Goal: Transaction & Acquisition: Purchase product/service

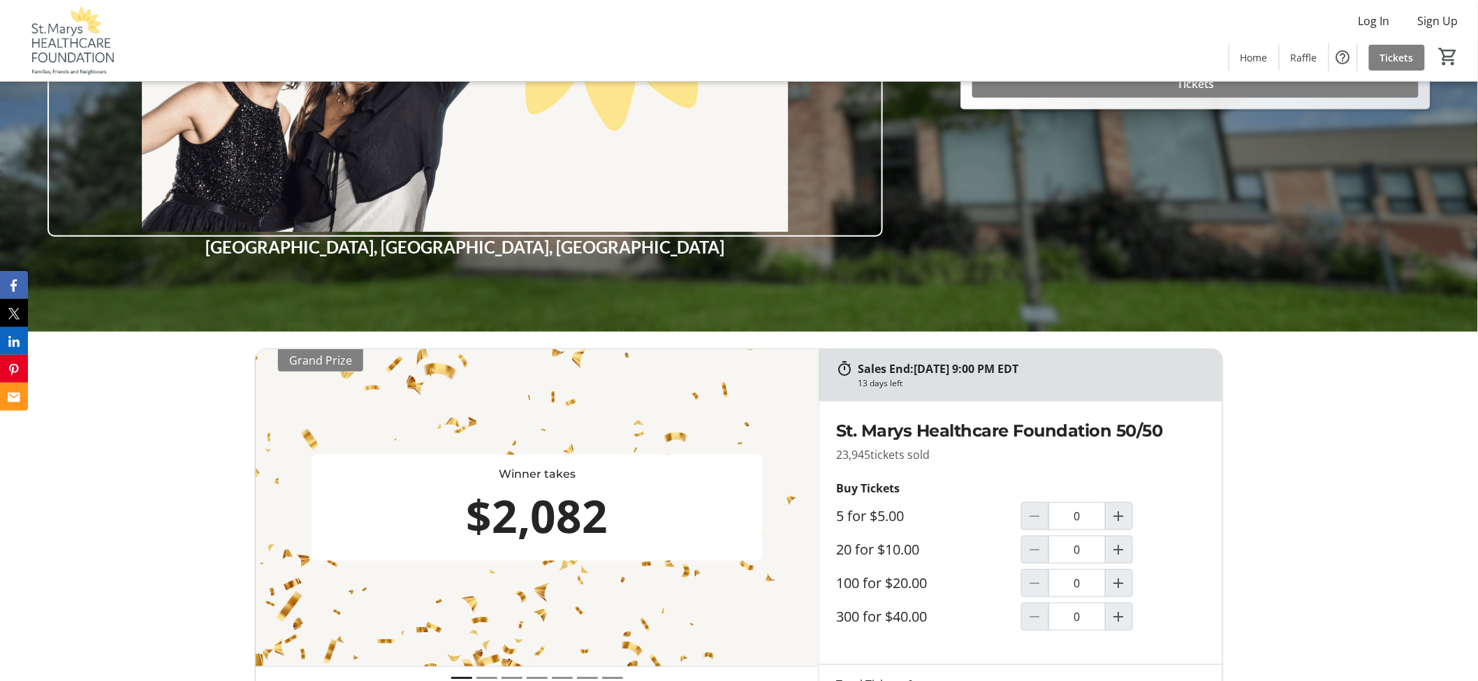
scroll to position [543, 0]
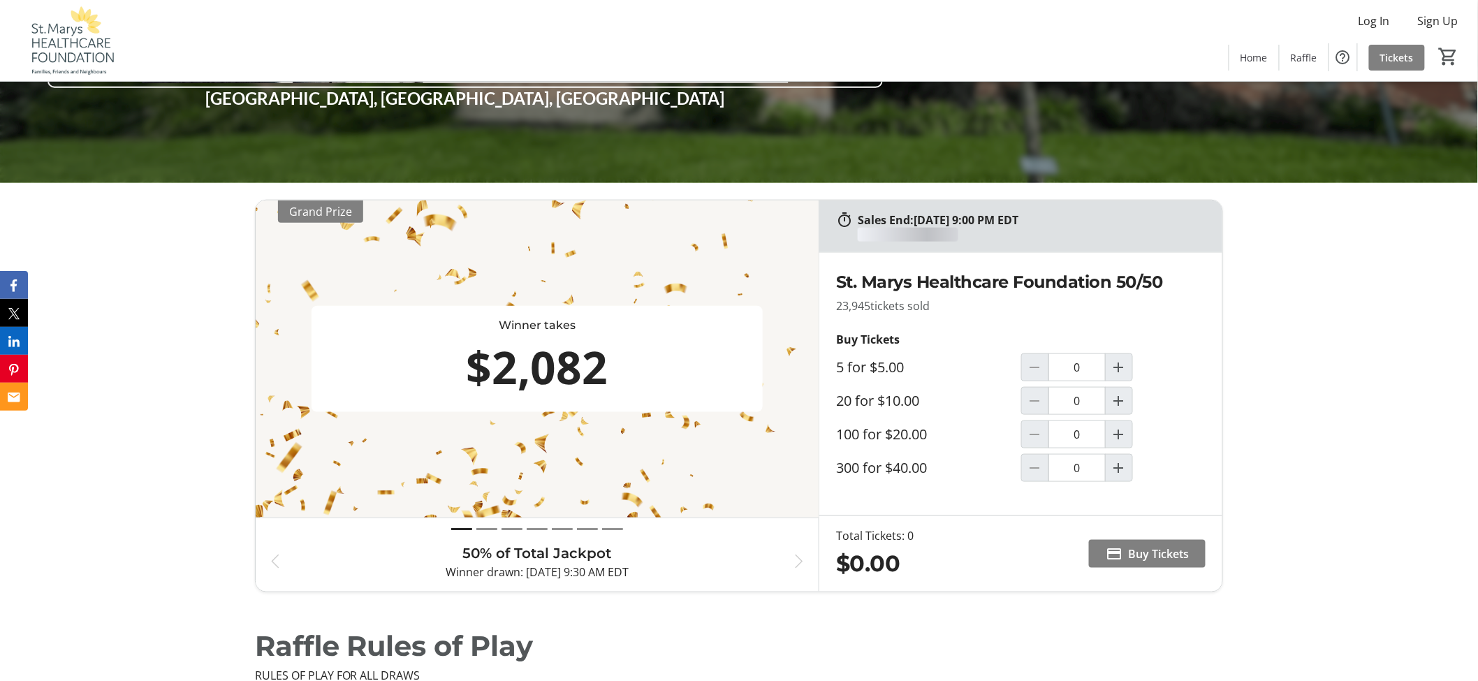
scroll to position [543, 0]
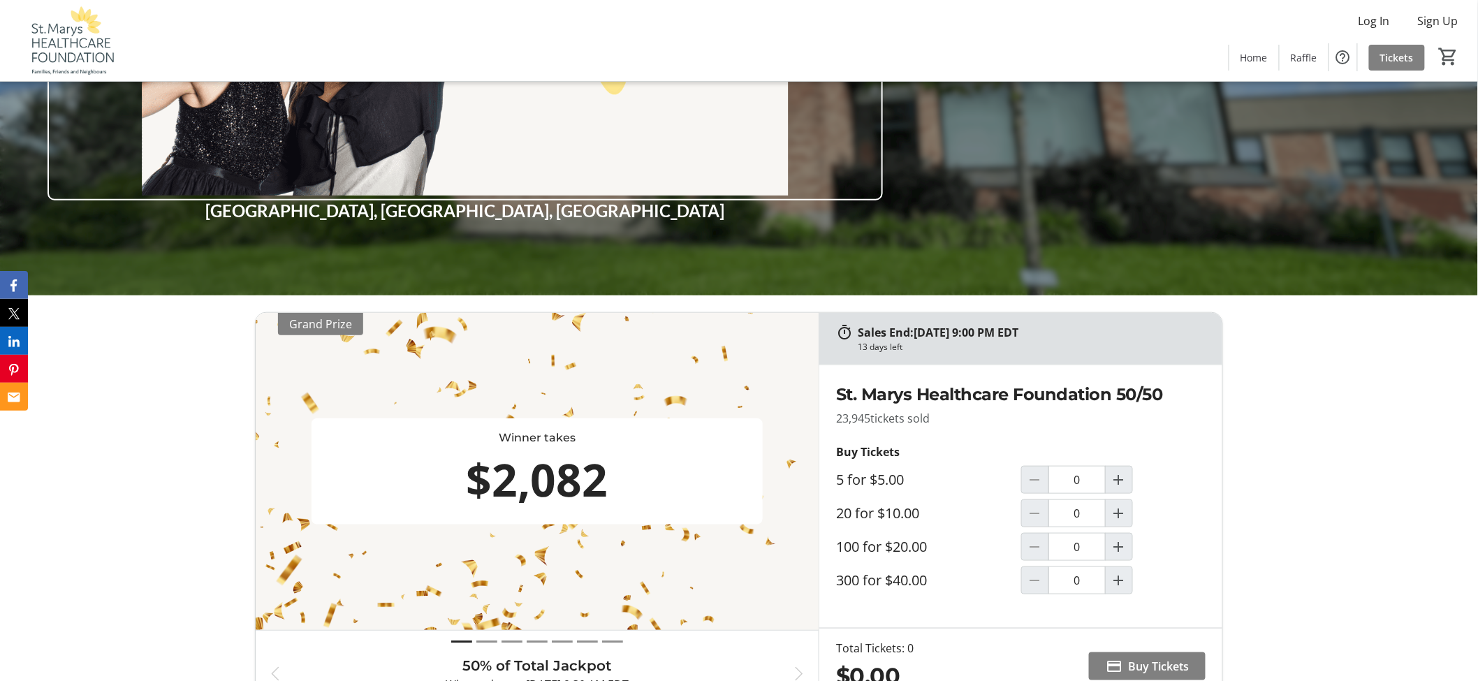
scroll to position [543, 0]
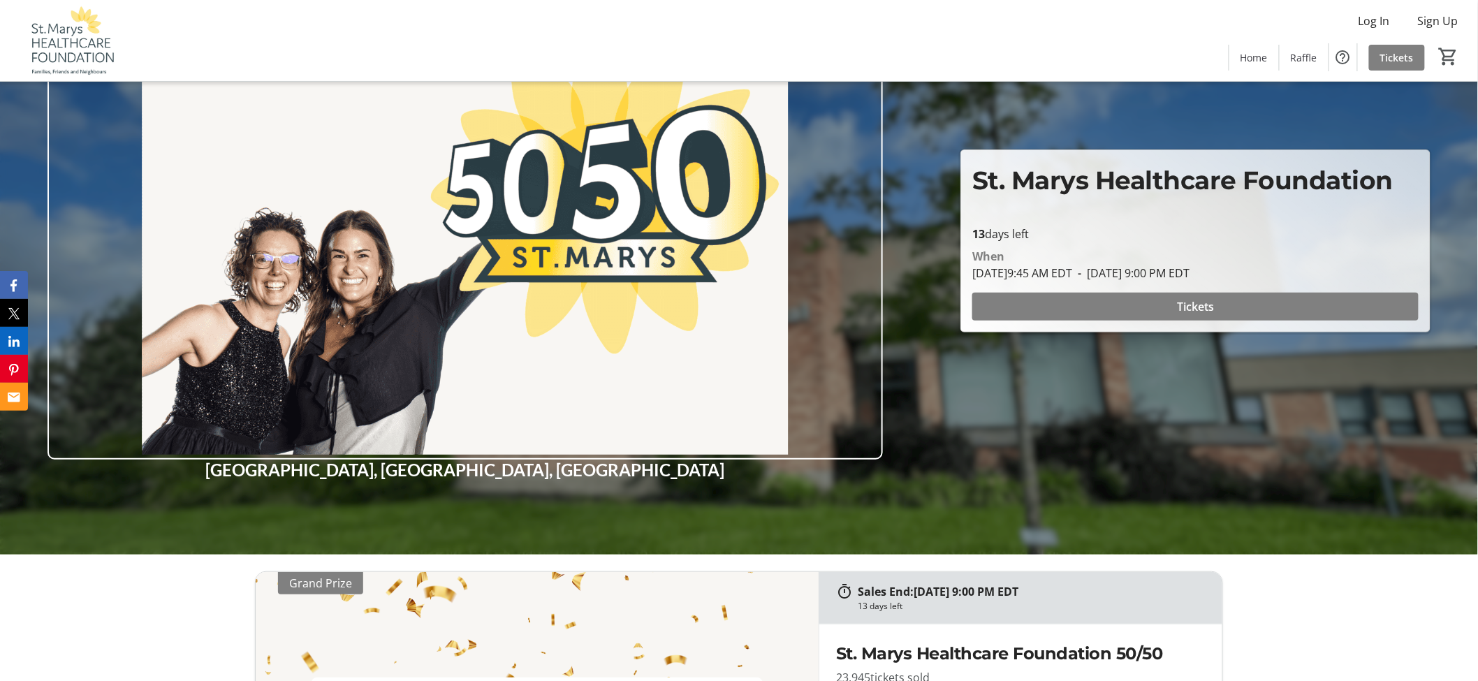
scroll to position [543, 0]
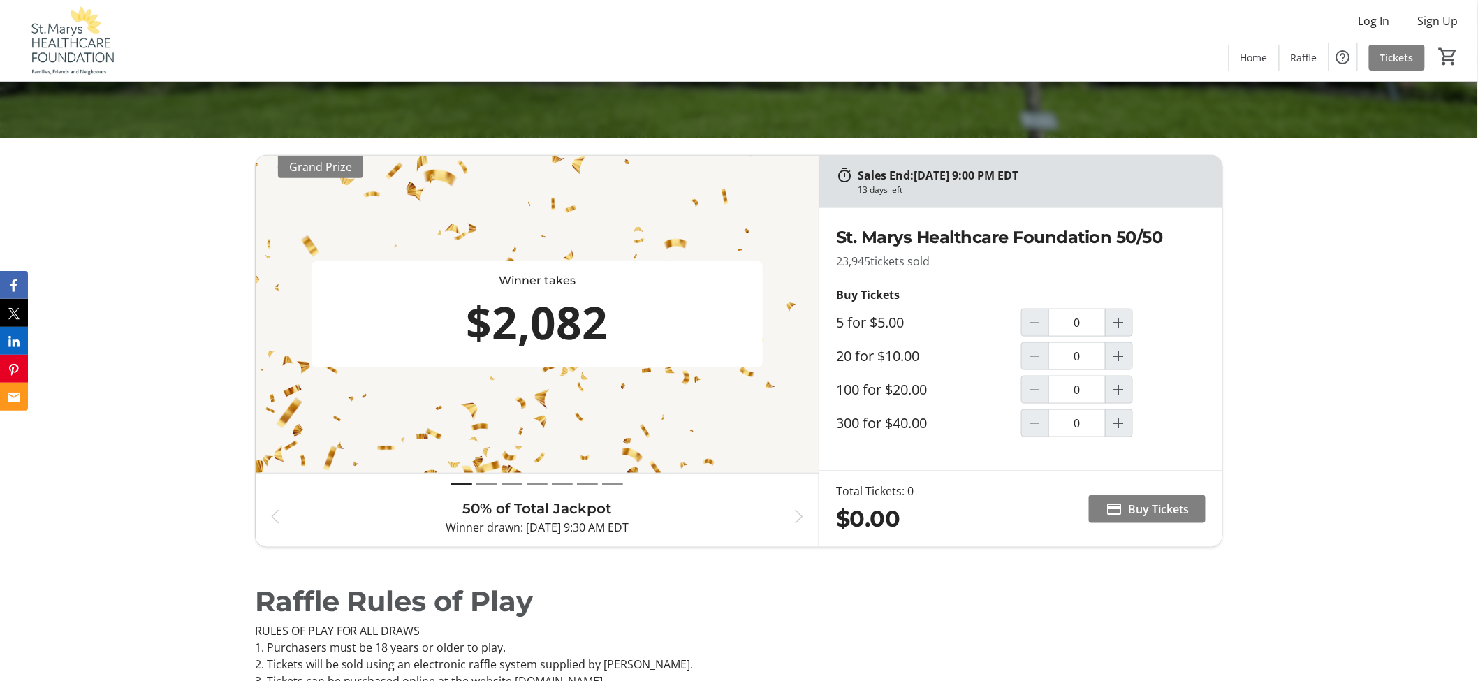
drag, startPoint x: 600, startPoint y: 334, endPoint x: 458, endPoint y: 318, distance: 142.7
click at [458, 318] on div "$2,082" at bounding box center [537, 322] width 441 height 67
drag, startPoint x: 184, startPoint y: 344, endPoint x: 192, endPoint y: 393, distance: 50.3
click at [184, 344] on div "Sales End: 09/24/2025 at 9:00 PM EDT 13 days left Winner takes $2,082 Grand Pri…" at bounding box center [739, 351] width 1478 height 426
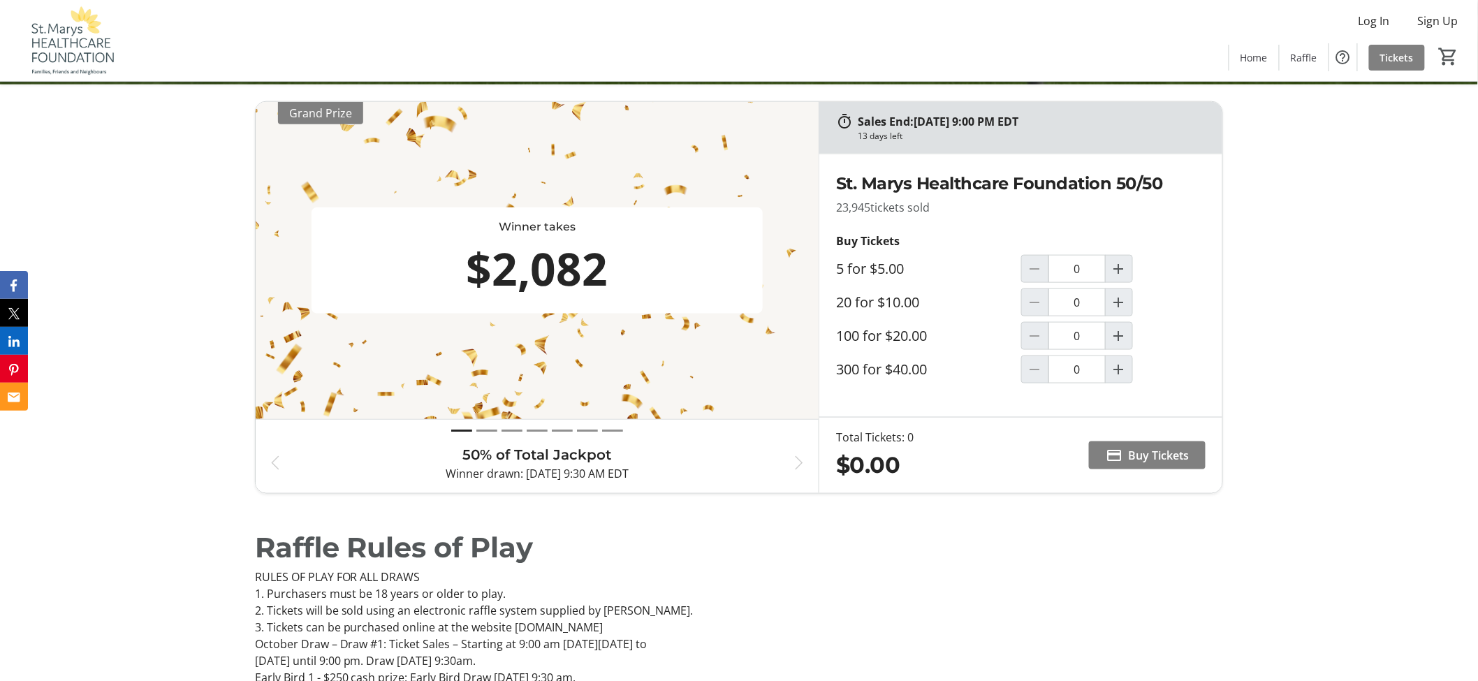
scroll to position [620, 0]
